Goal: Information Seeking & Learning: Learn about a topic

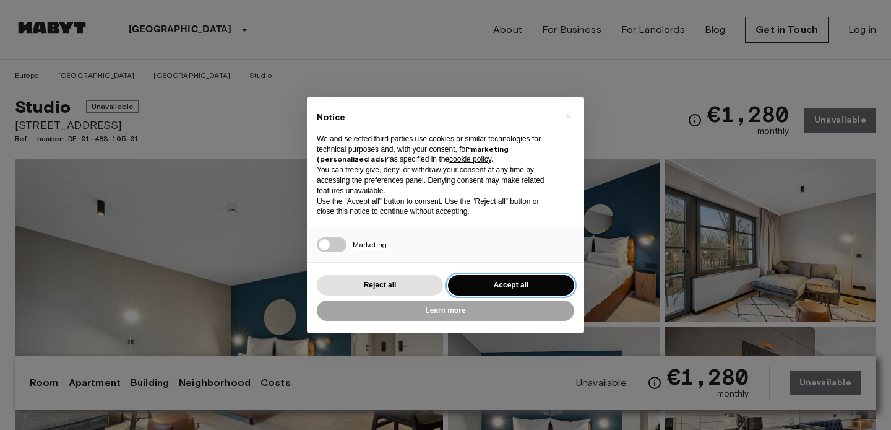
click at [525, 287] on button "Accept all" at bounding box center [511, 285] width 126 height 20
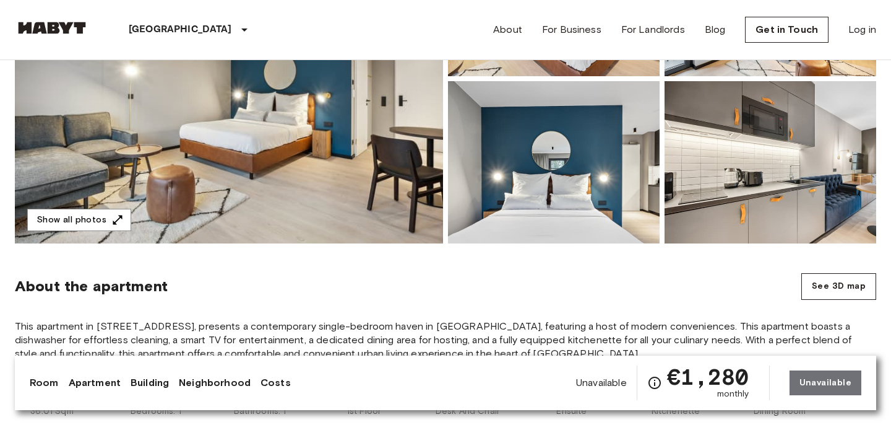
scroll to position [246, 0]
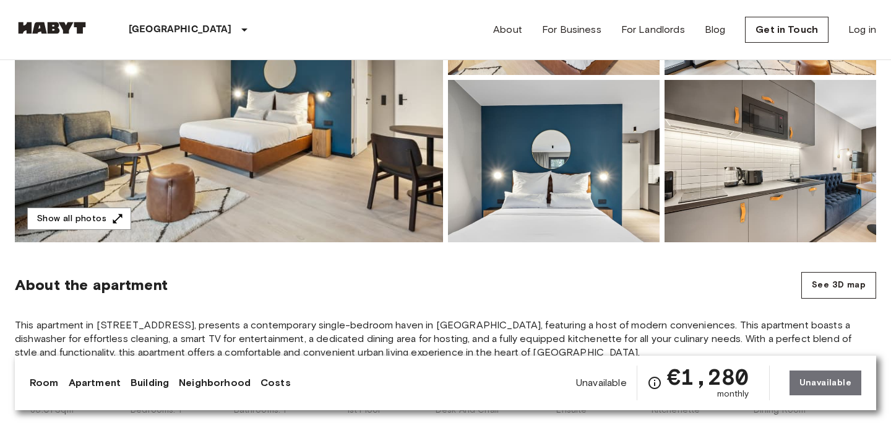
click at [330, 179] on img at bounding box center [229, 77] width 428 height 329
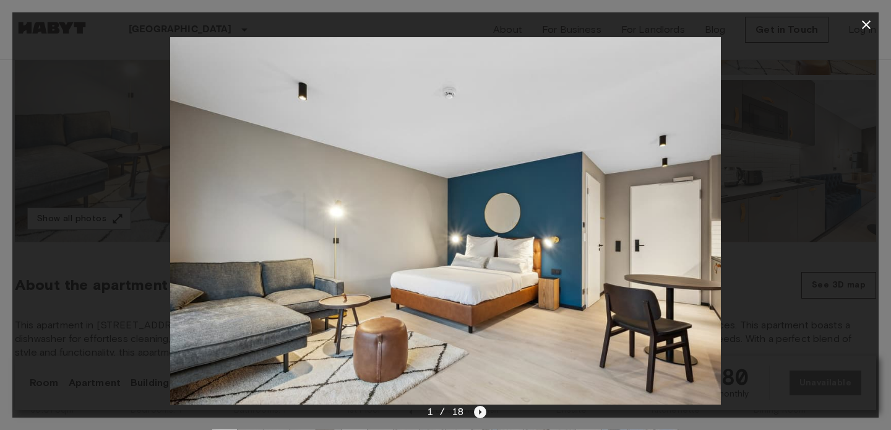
click at [481, 413] on icon "Next image" at bounding box center [480, 411] width 12 height 12
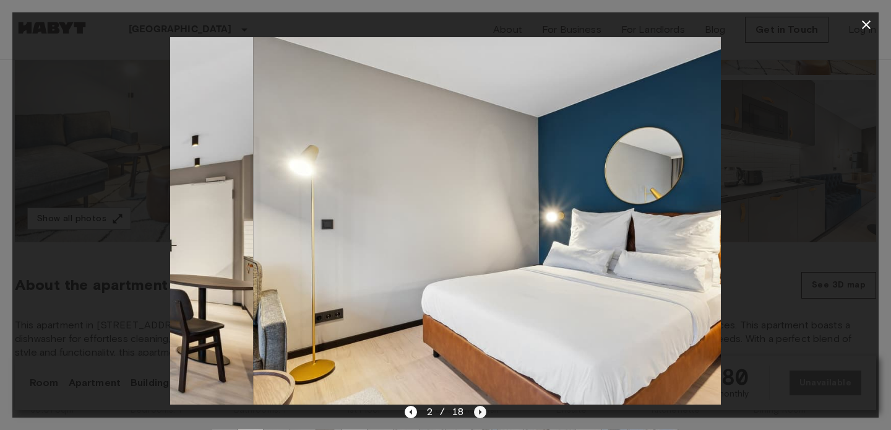
click at [481, 413] on icon "Next image" at bounding box center [480, 411] width 12 height 12
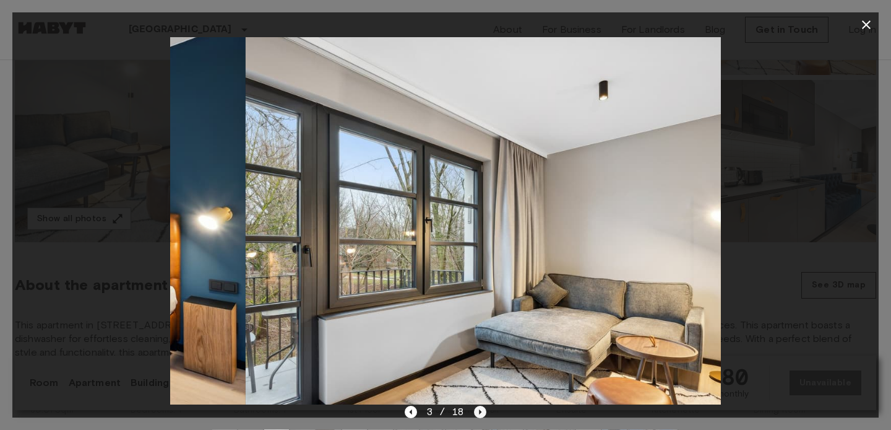
click at [481, 413] on icon "Next image" at bounding box center [480, 411] width 12 height 12
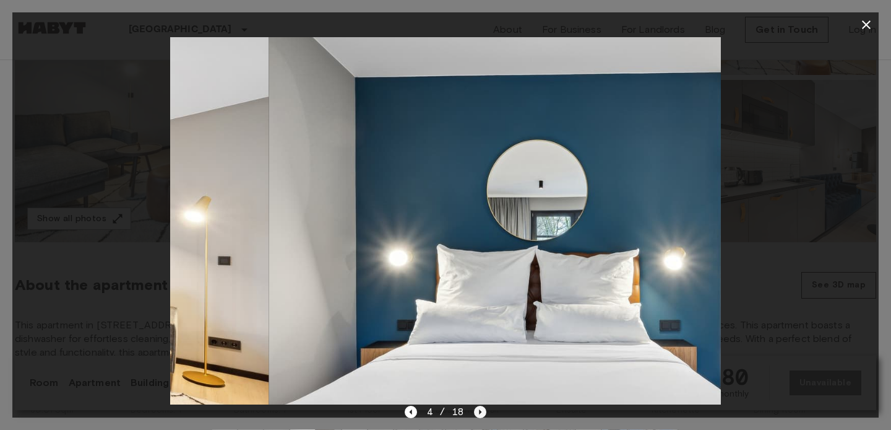
click at [481, 413] on icon "Next image" at bounding box center [480, 411] width 12 height 12
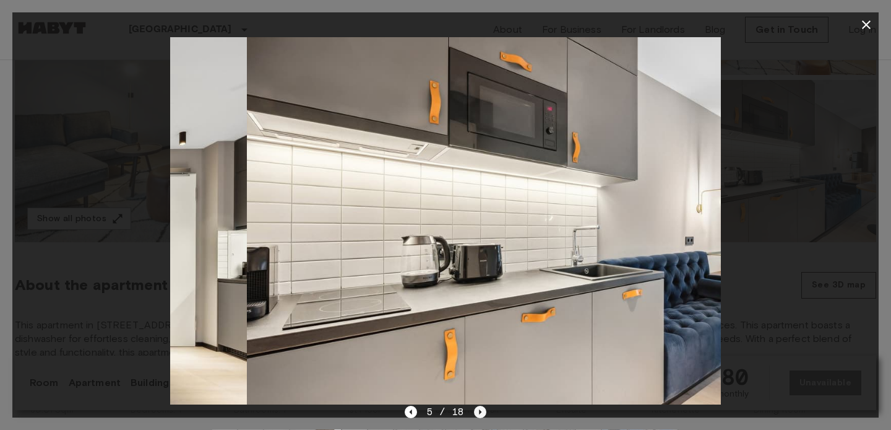
click at [481, 413] on icon "Next image" at bounding box center [480, 411] width 12 height 12
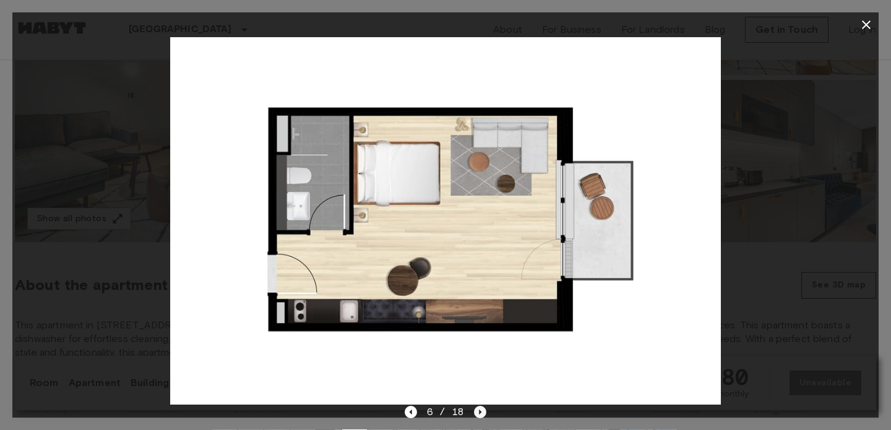
click at [481, 413] on icon "Next image" at bounding box center [480, 411] width 12 height 12
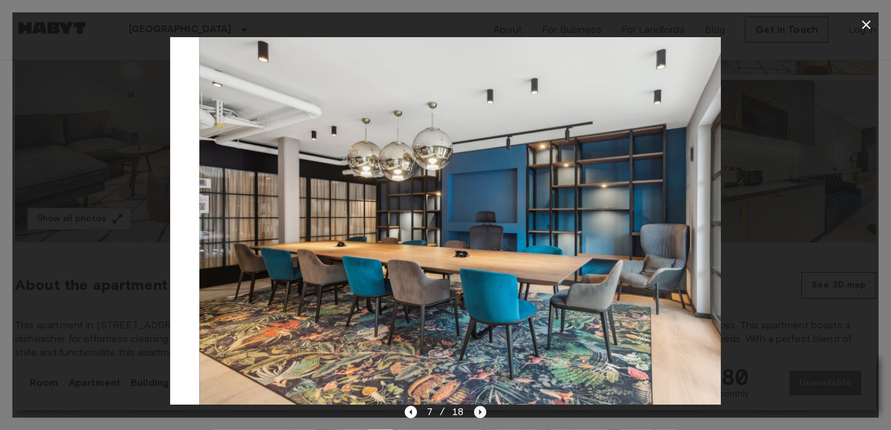
click at [481, 413] on icon "Next image" at bounding box center [480, 411] width 12 height 12
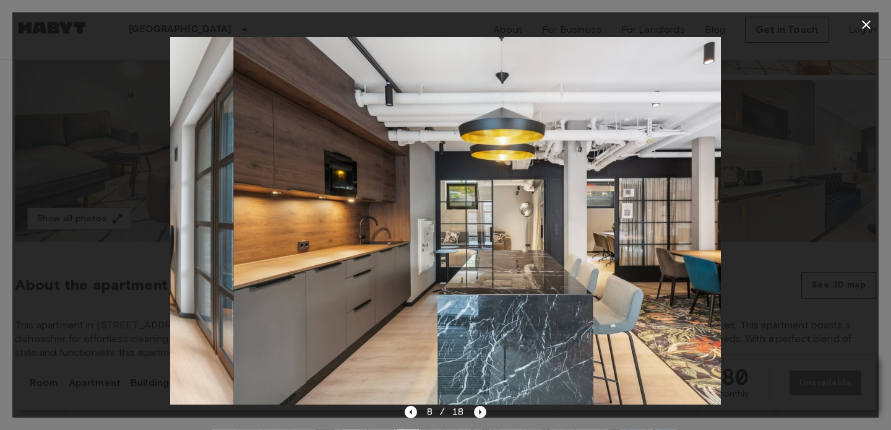
click at [481, 413] on icon "Next image" at bounding box center [480, 411] width 12 height 12
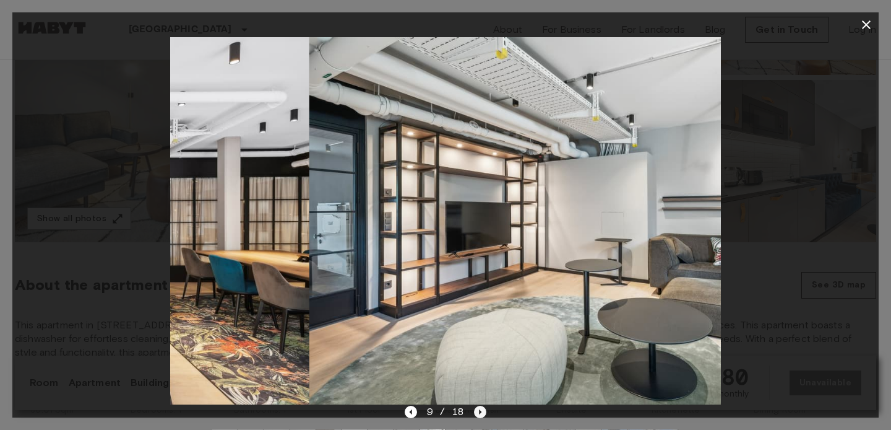
click at [481, 413] on icon "Next image" at bounding box center [480, 411] width 12 height 12
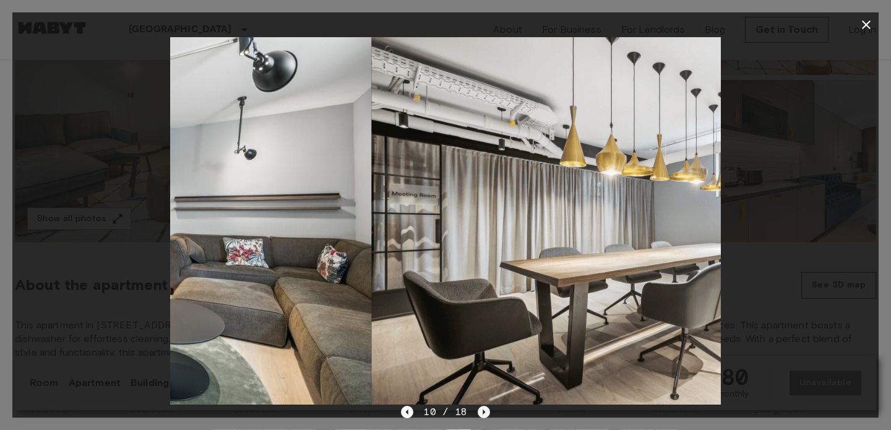
click at [481, 413] on icon "Next image" at bounding box center [484, 411] width 12 height 12
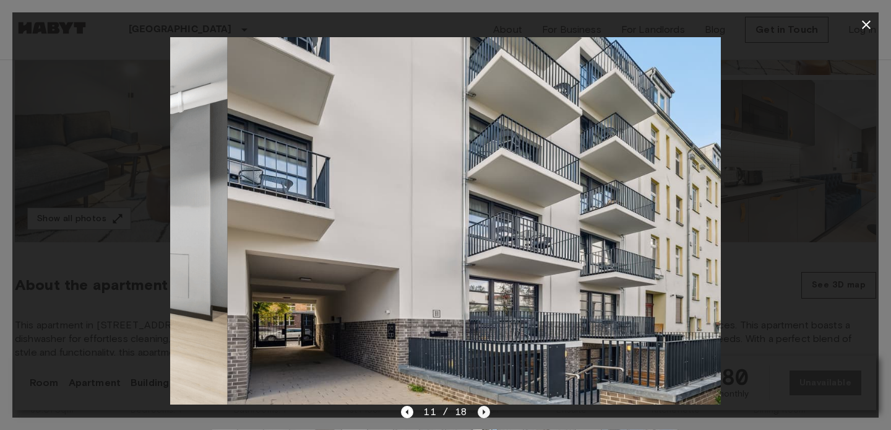
click at [481, 413] on icon "Next image" at bounding box center [484, 411] width 12 height 12
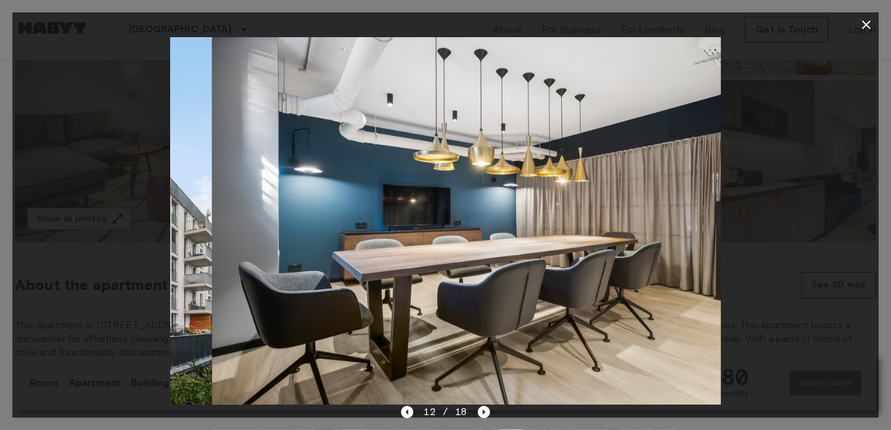
click at [481, 413] on icon "Next image" at bounding box center [484, 411] width 12 height 12
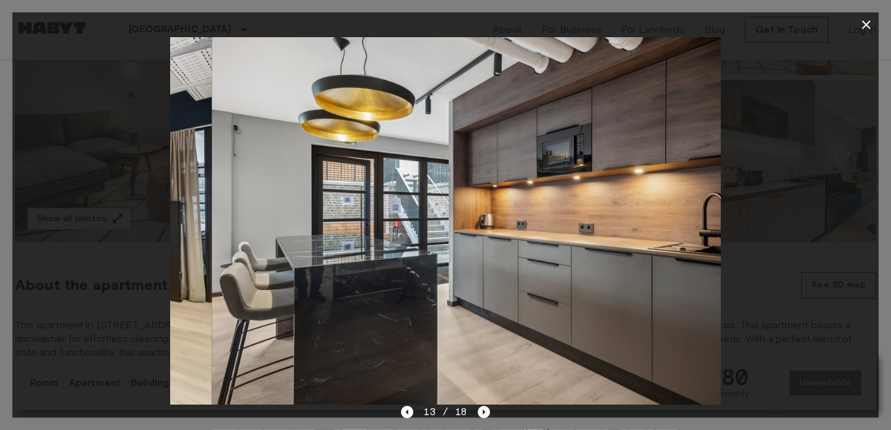
click at [481, 413] on icon "Next image" at bounding box center [484, 411] width 12 height 12
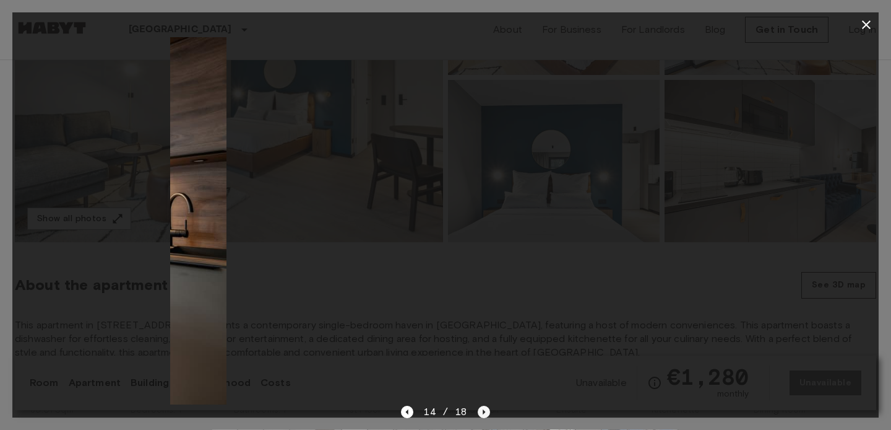
click at [481, 413] on icon "Next image" at bounding box center [484, 411] width 12 height 12
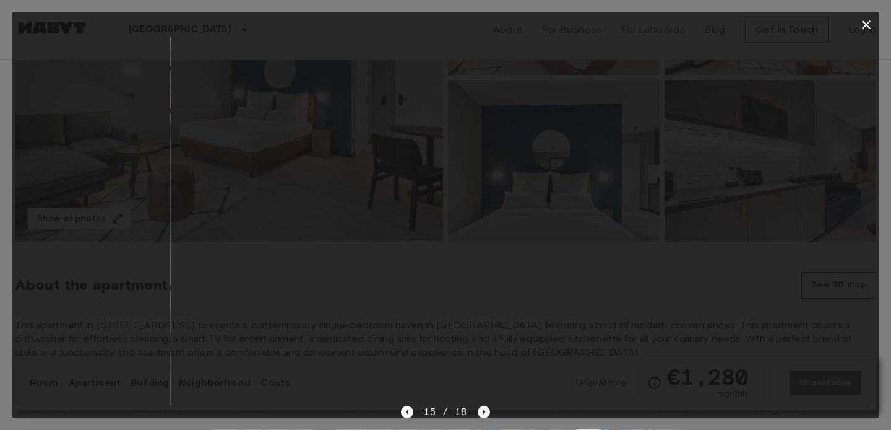
click at [481, 413] on icon "Next image" at bounding box center [484, 411] width 12 height 12
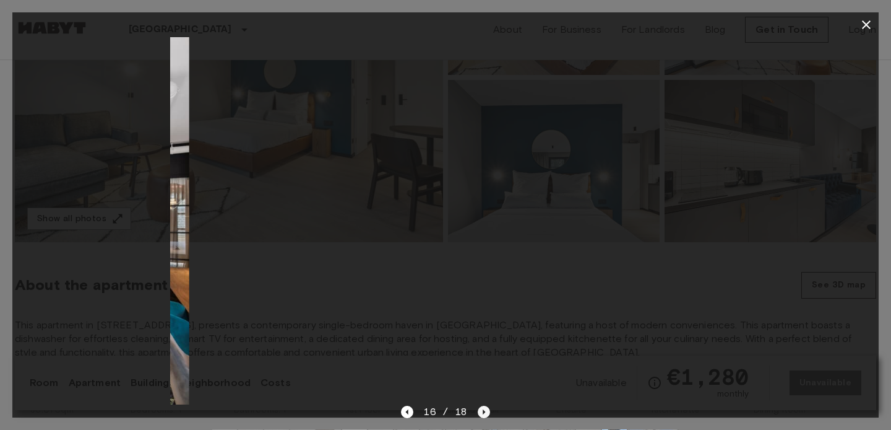
click at [481, 413] on icon "Next image" at bounding box center [484, 411] width 12 height 12
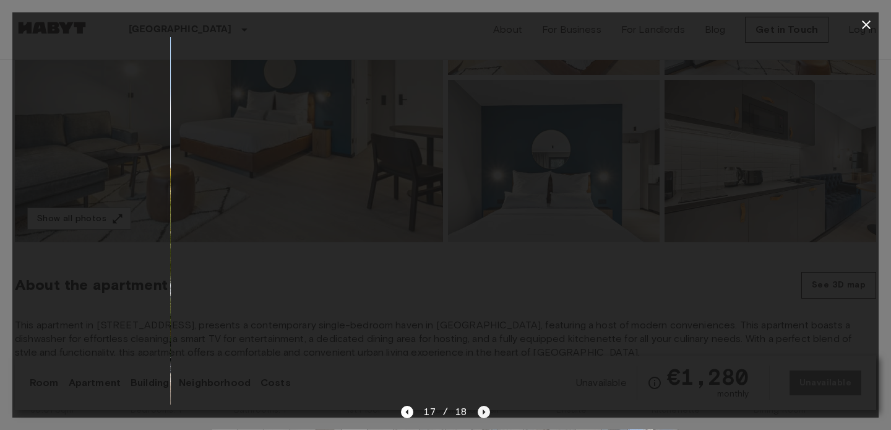
click at [481, 413] on icon "Next image" at bounding box center [484, 411] width 12 height 12
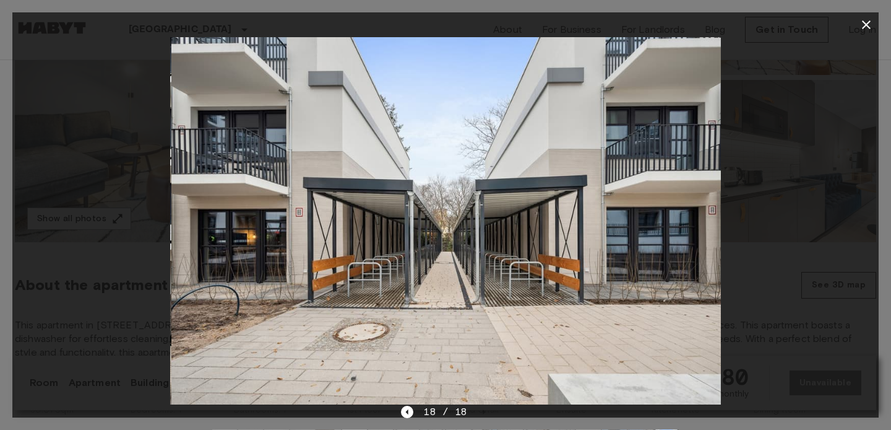
click at [866, 27] on icon "button" at bounding box center [866, 24] width 15 height 15
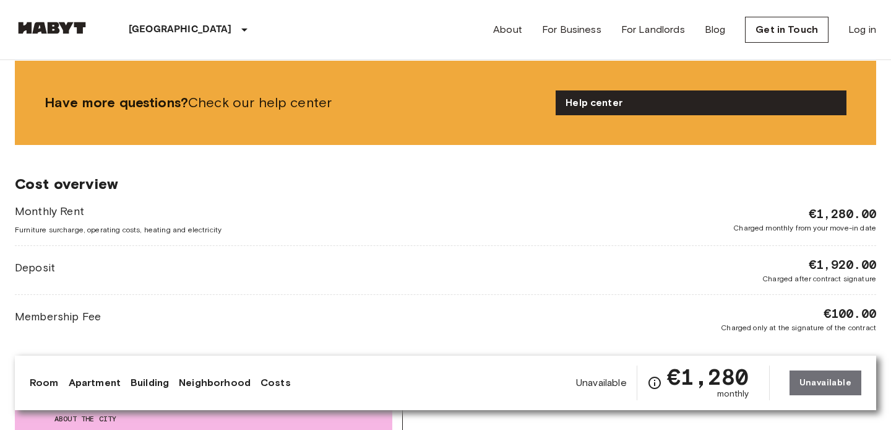
scroll to position [1517, 0]
